Goal: Find specific page/section: Find specific page/section

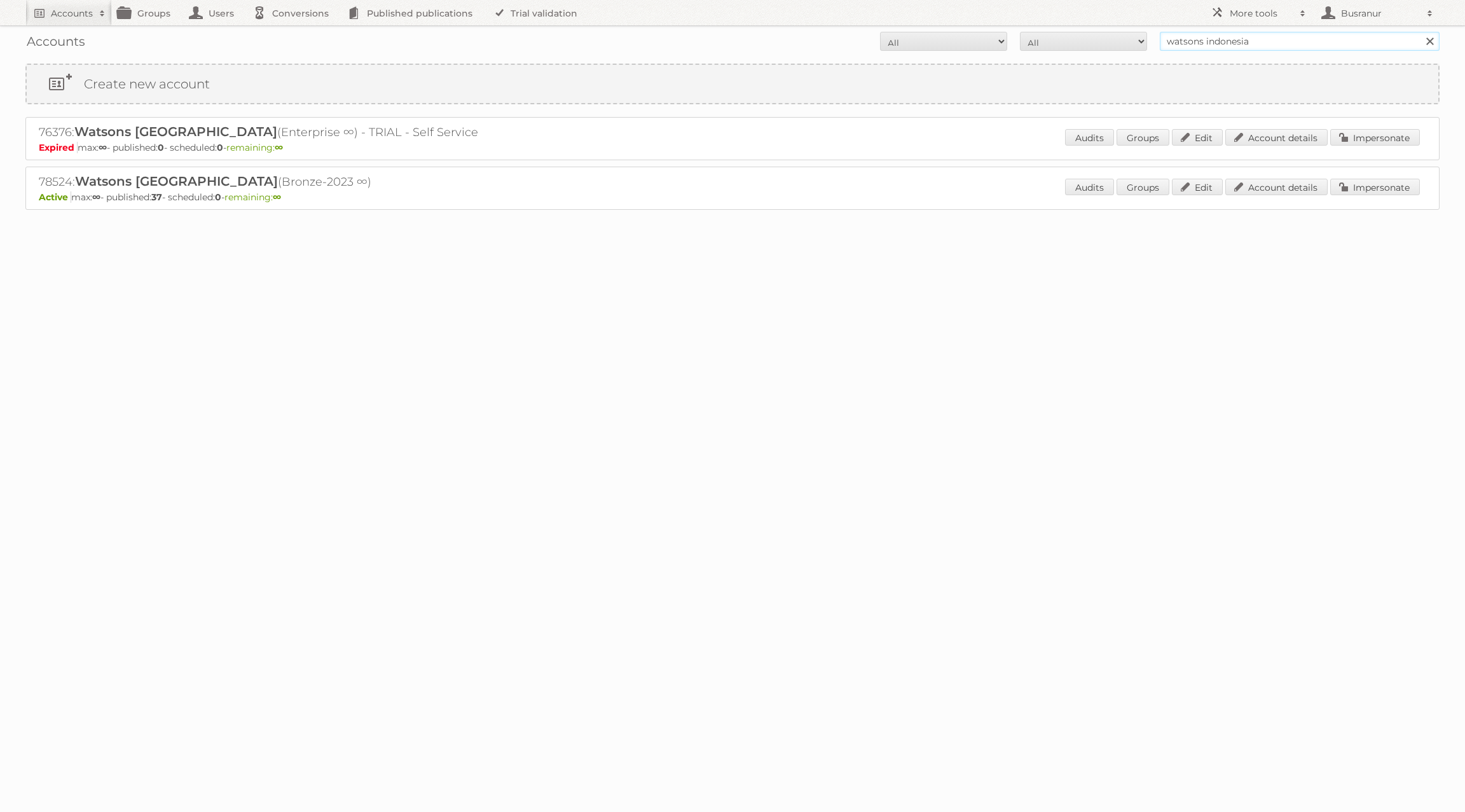
click at [1217, 37] on input "watsons indonesia" at bounding box center [1299, 41] width 280 height 19
paste input "tlewis@thewhitecompany.com"
type input "tlewis@thewhitecompany.com"
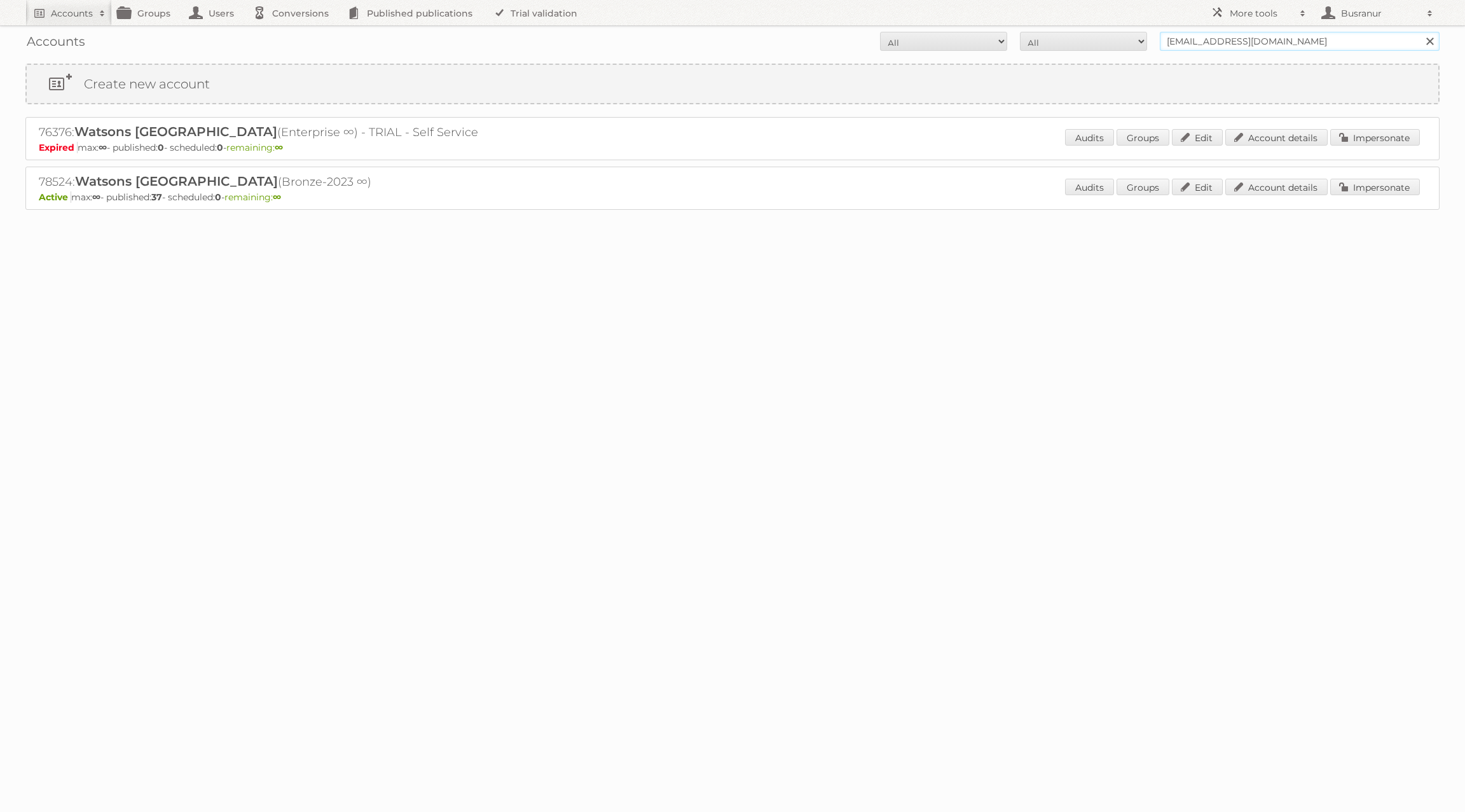
click at [1420, 32] on input "Search" at bounding box center [1429, 41] width 19 height 19
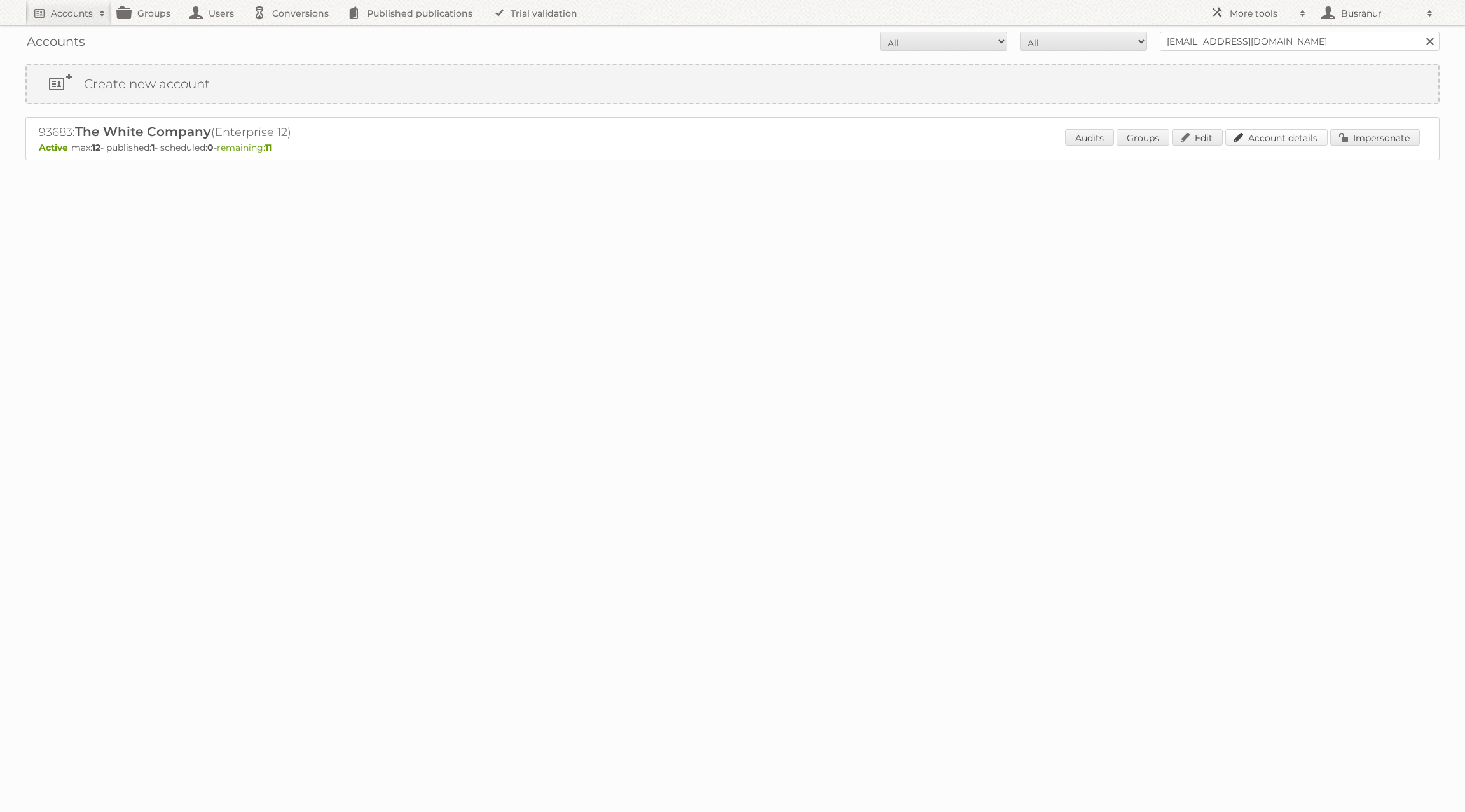
click at [1281, 141] on link "Account details" at bounding box center [1277, 137] width 102 height 17
